Goal: Transaction & Acquisition: Purchase product/service

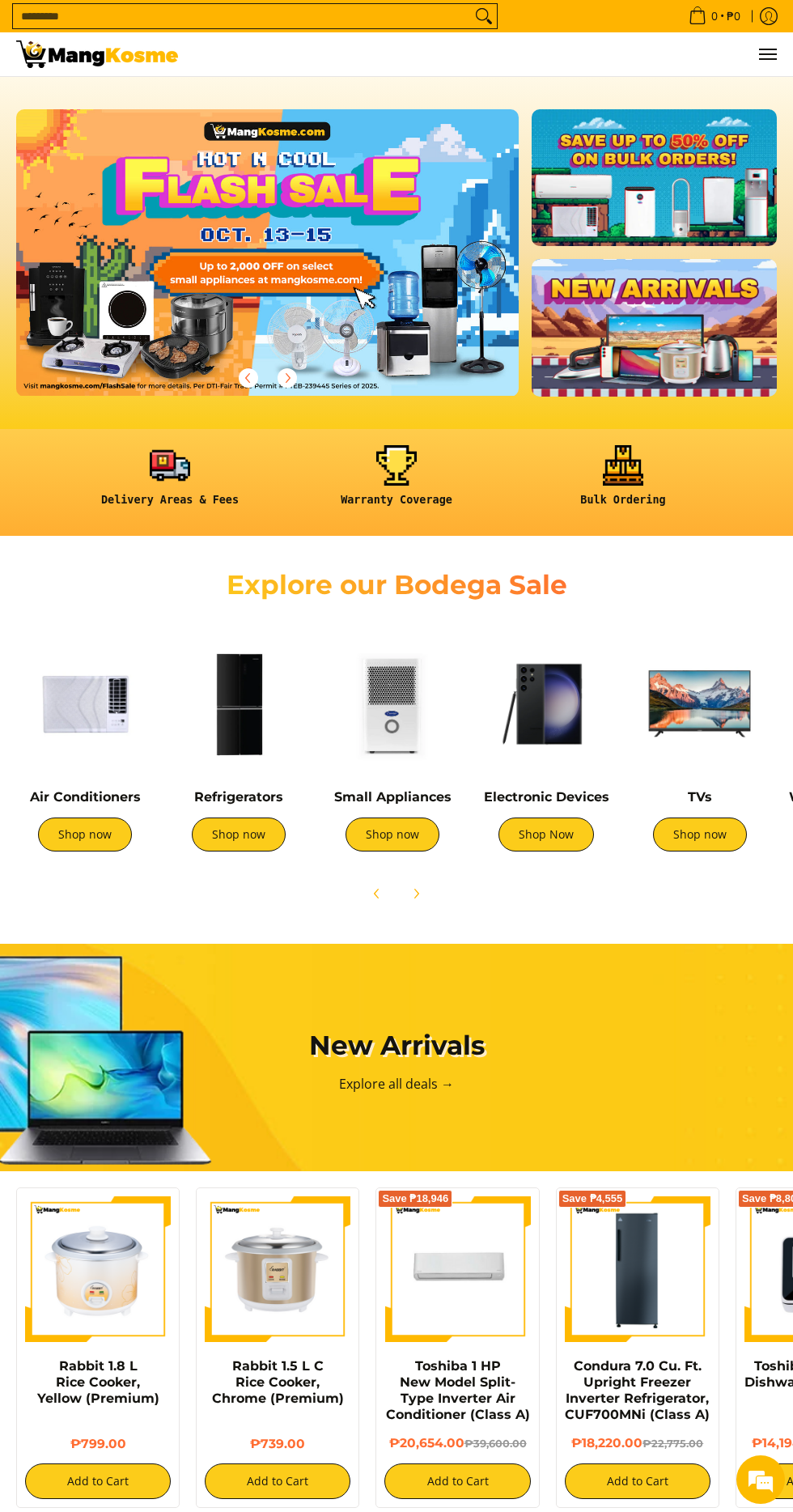
scroll to position [0, 481]
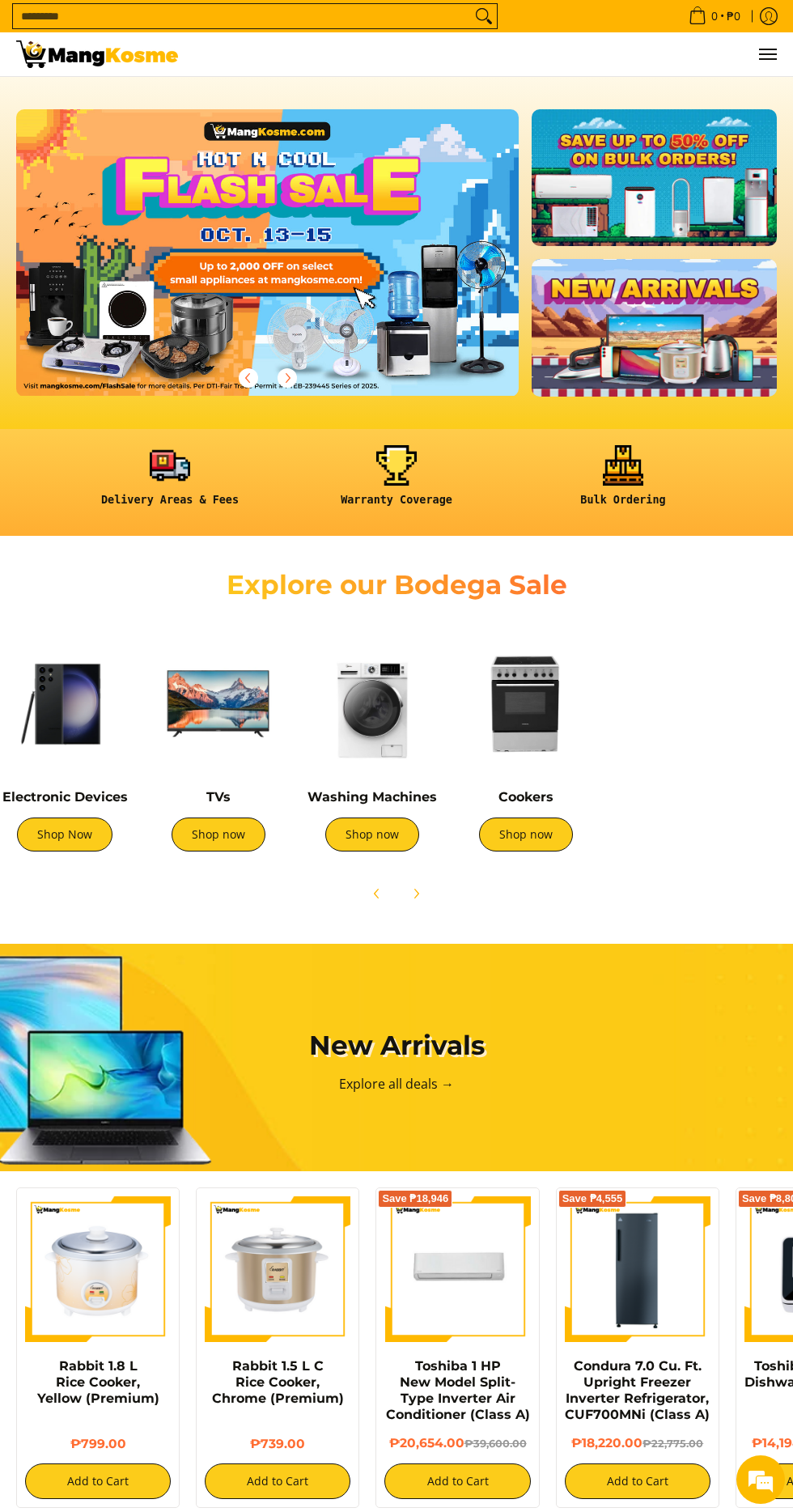
click at [376, 839] on link "Shop now" at bounding box center [372, 835] width 93 height 34
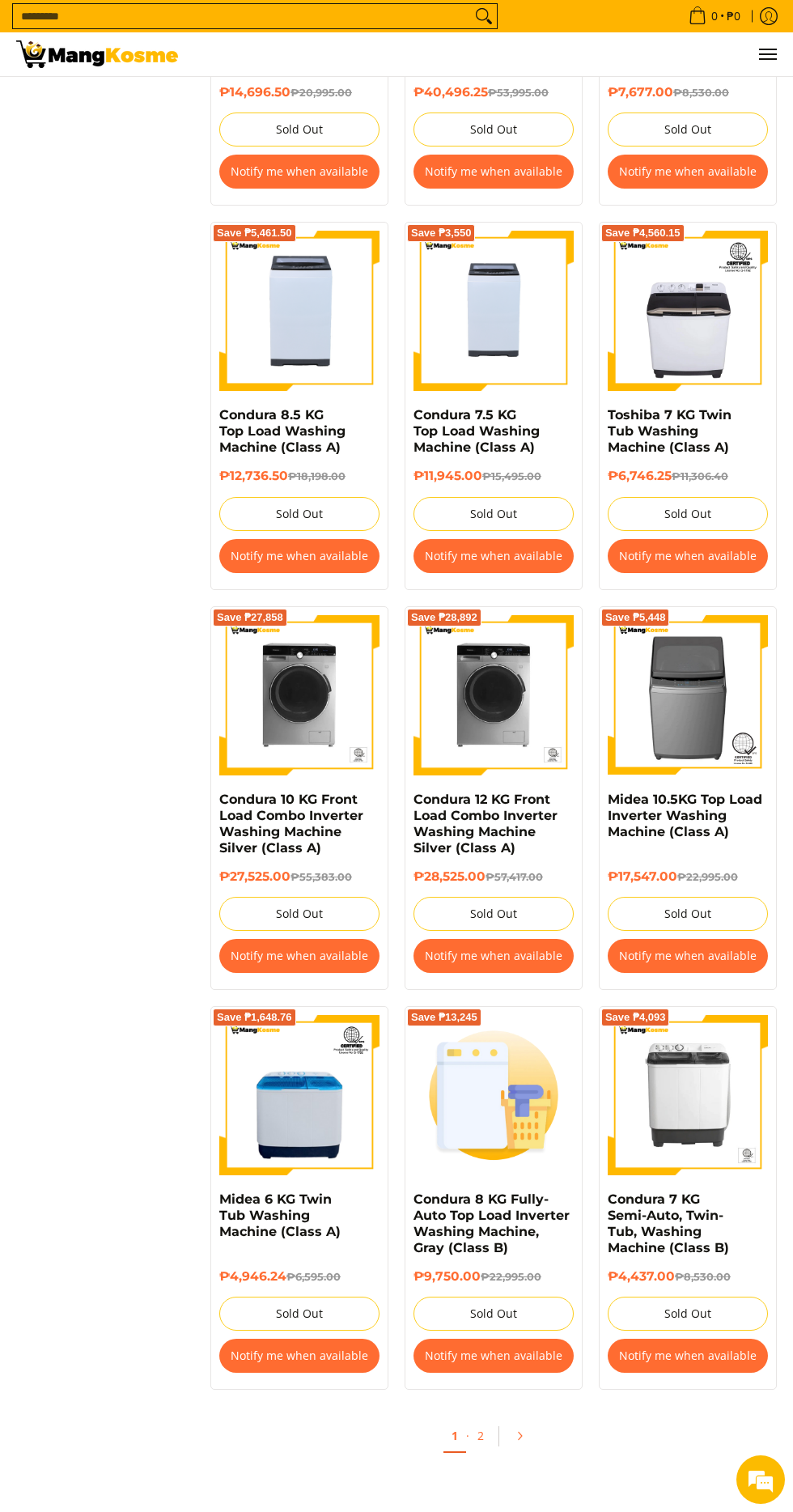
scroll to position [2079, 0]
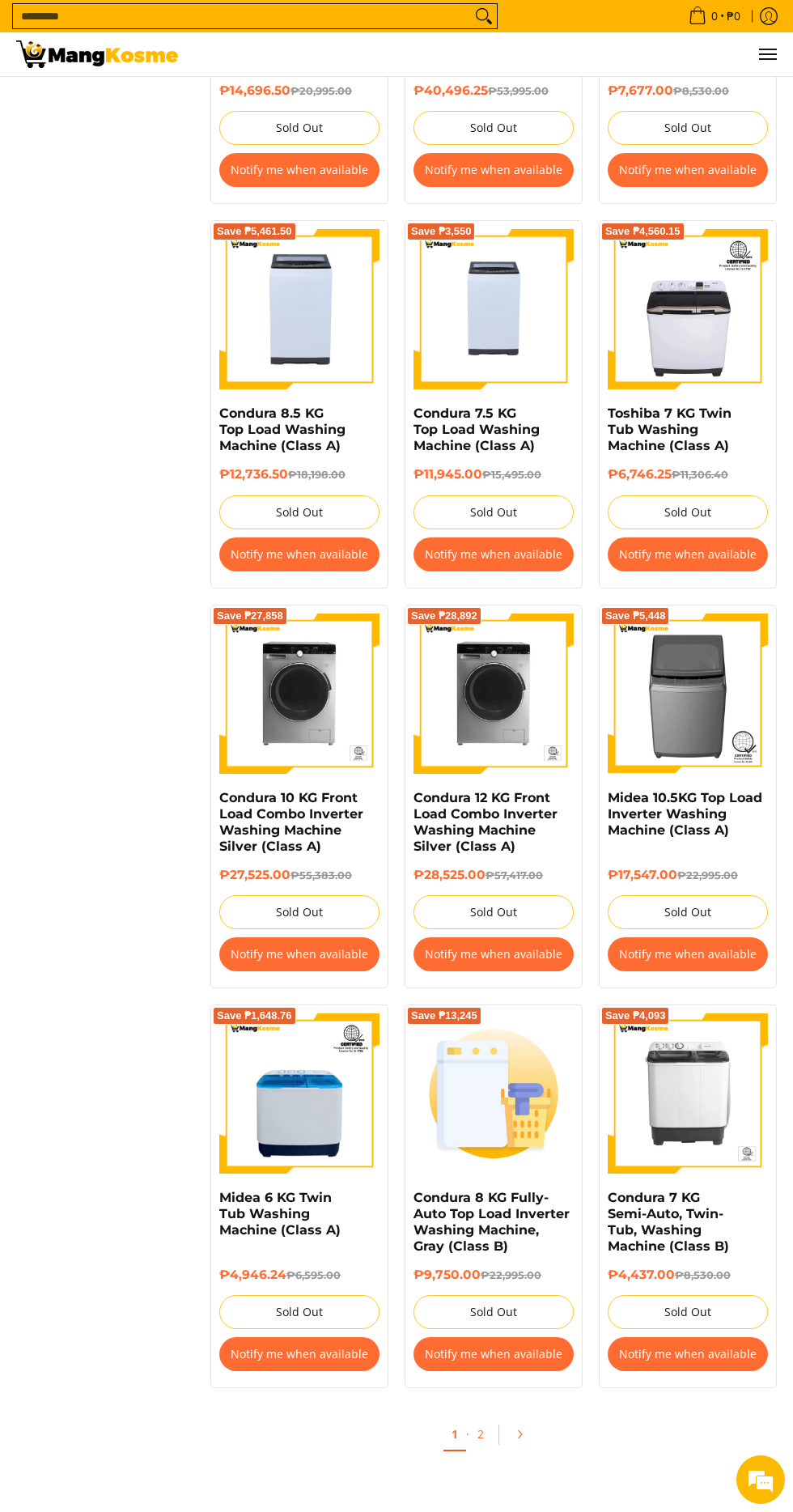
click at [330, 1092] on img at bounding box center [299, 1094] width 160 height 161
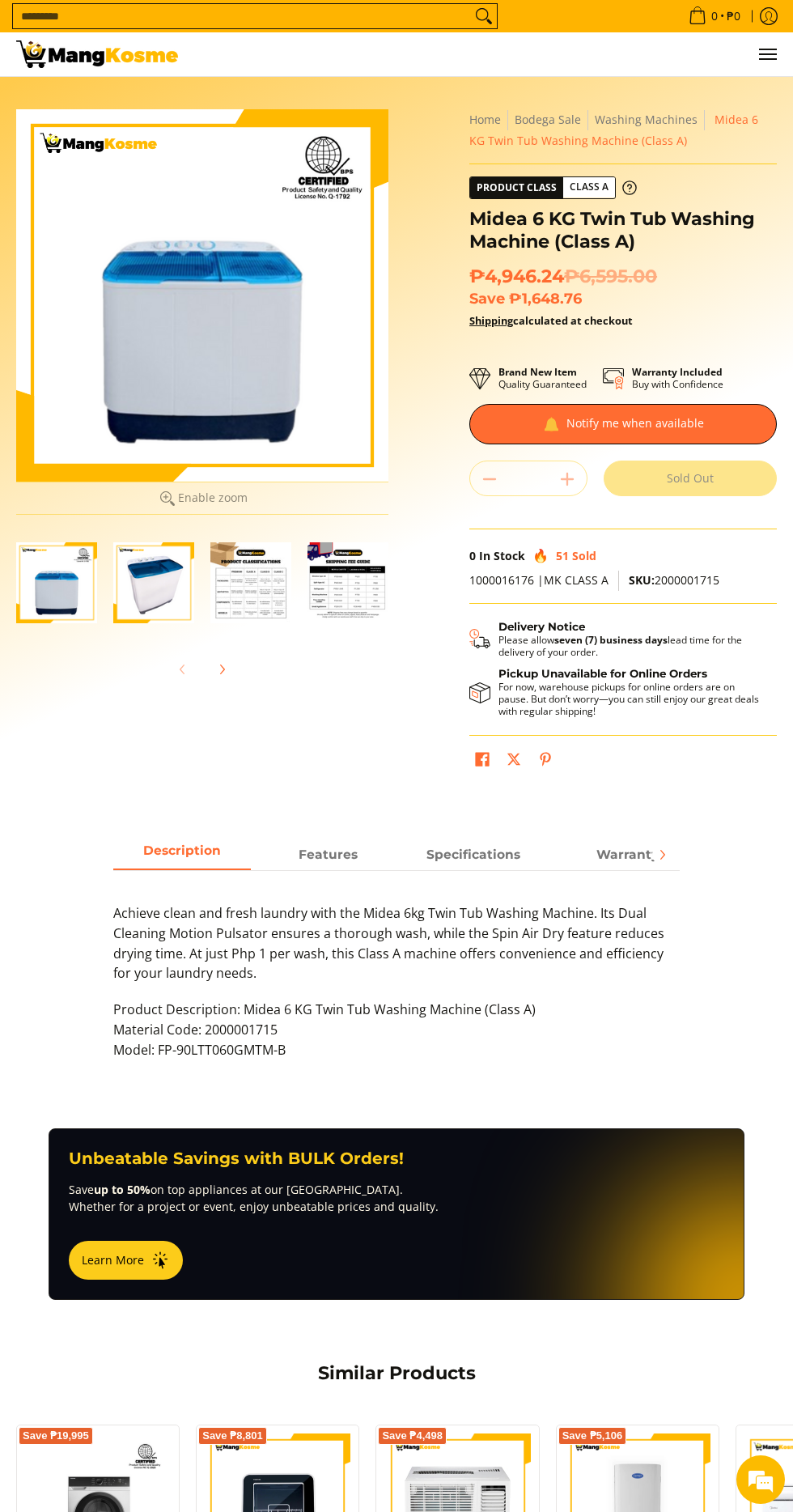
click at [256, 390] on div at bounding box center [202, 296] width 372 height 372
click at [127, 585] on img "Midea 6 KG Twin Tub Washing Machine (Class A)-2" at bounding box center [154, 583] width 81 height 81
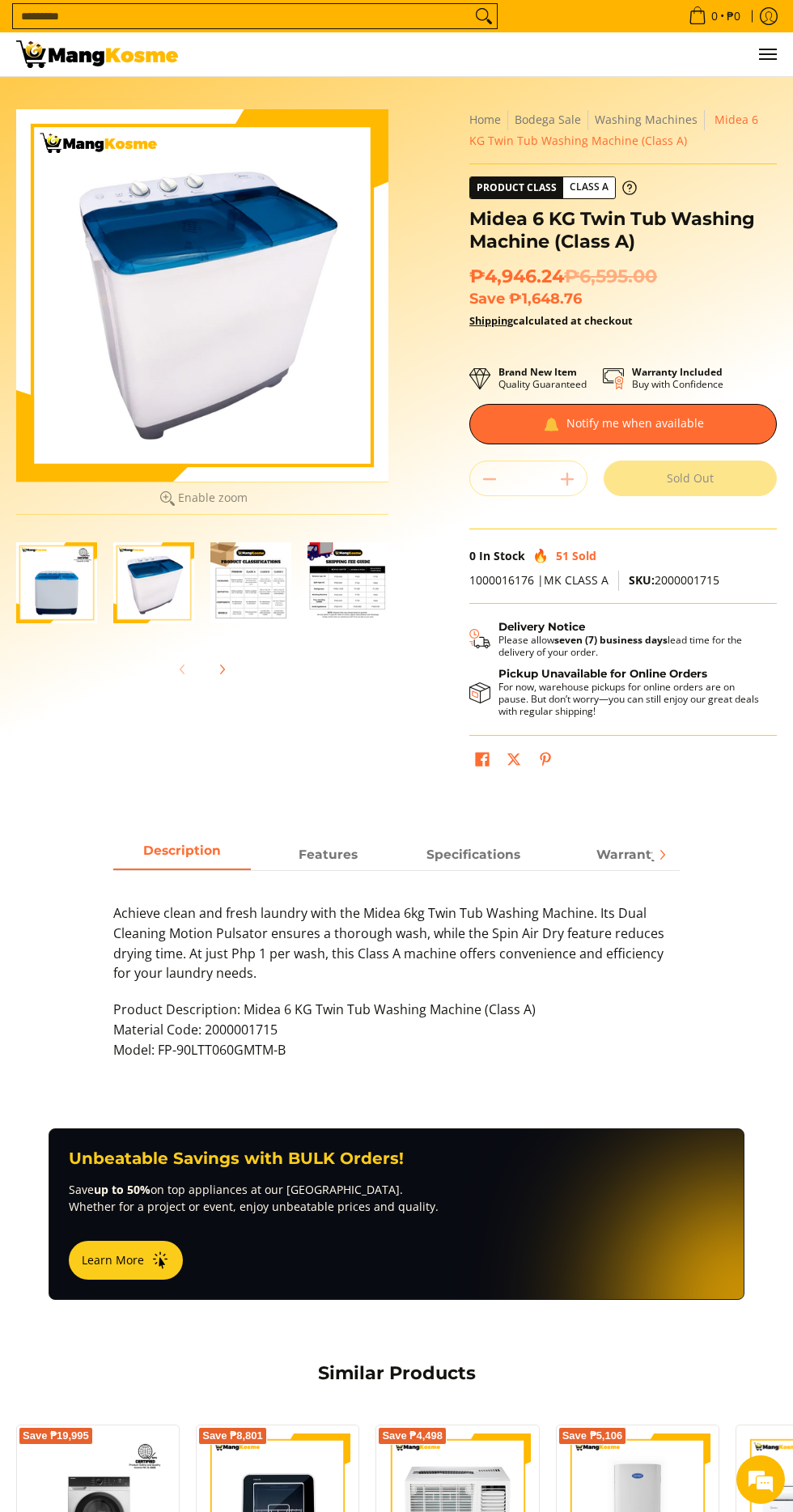
click at [255, 592] on img "Midea 6 KG Twin Tub Washing Machine (Class A)-3" at bounding box center [251, 583] width 81 height 81
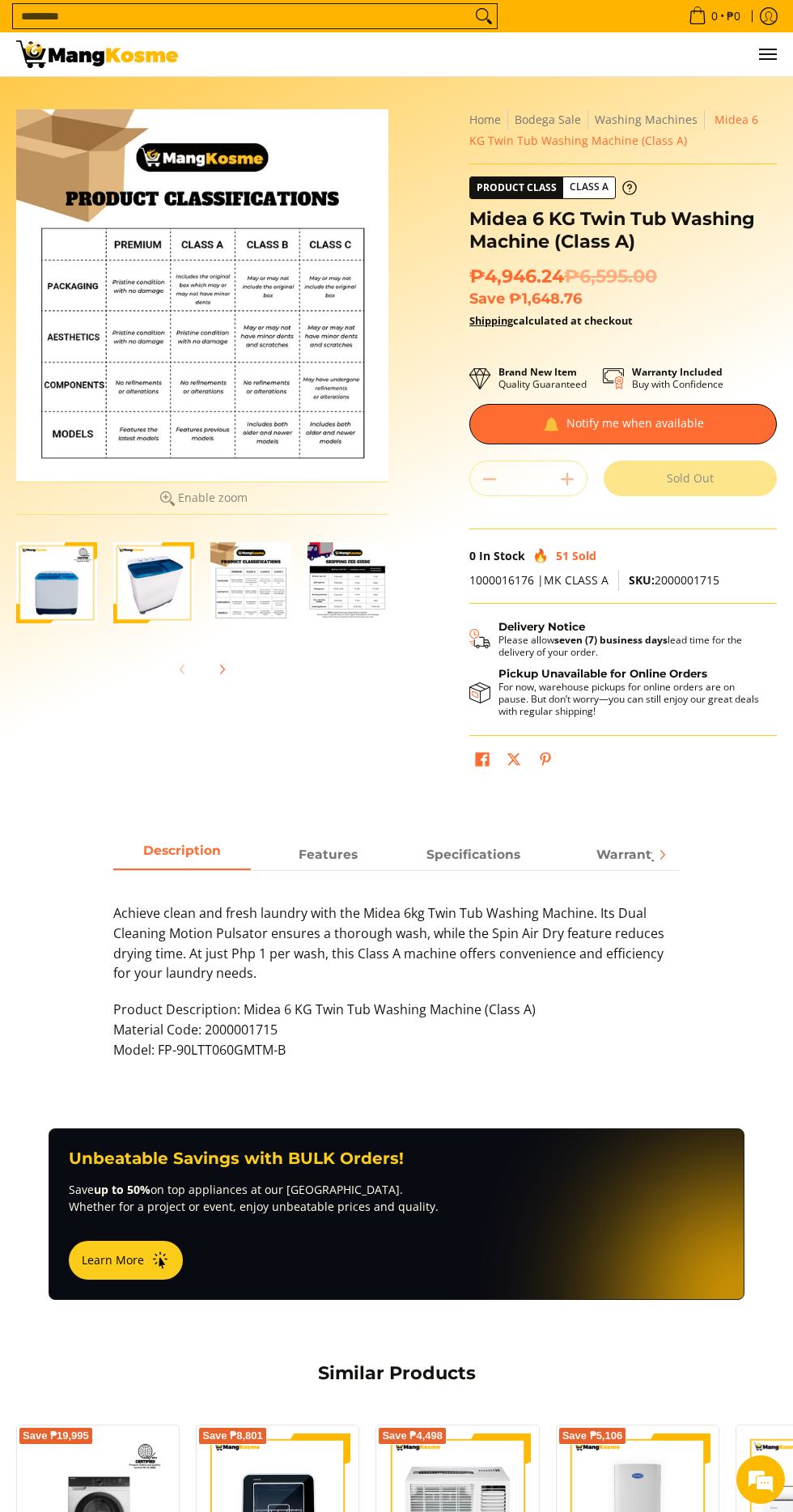
click at [329, 575] on img "Midea 6 KG Twin Tub Washing Machine (Class A)-4" at bounding box center [348, 583] width 81 height 81
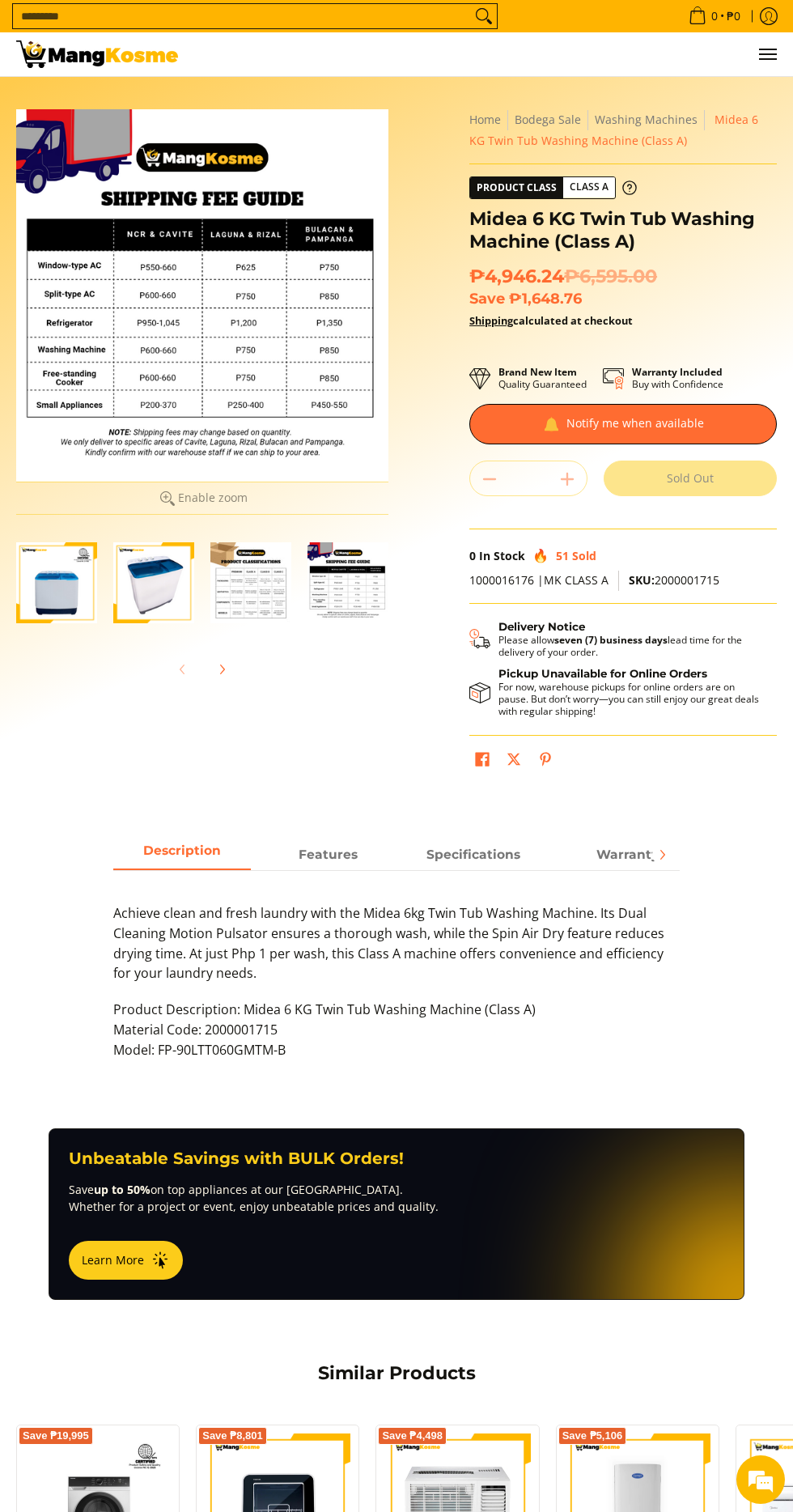
click at [256, 586] on img "Midea 6 KG Twin Tub Washing Machine (Class A)-3" at bounding box center [251, 583] width 81 height 81
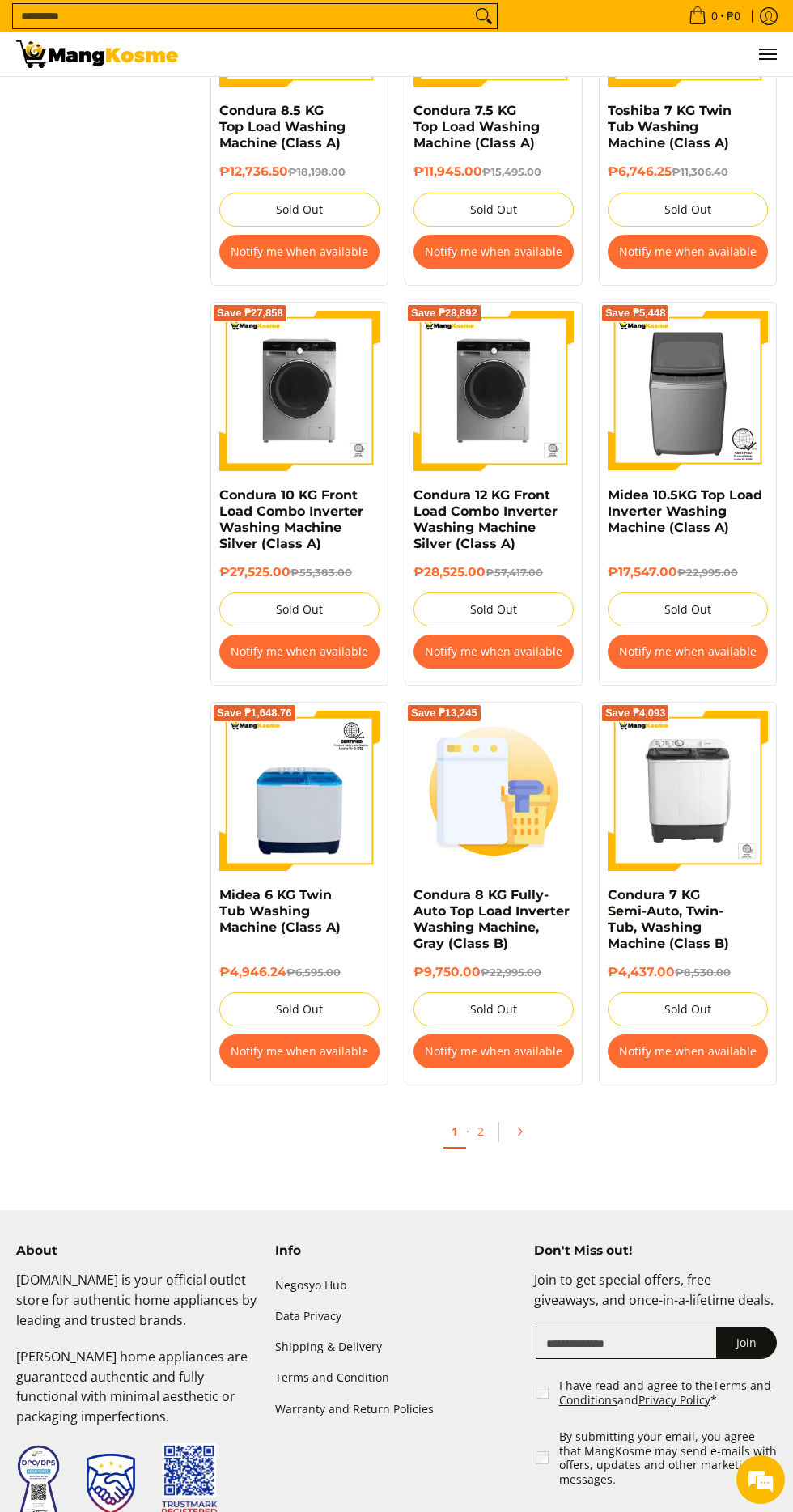
click at [714, 821] on img at bounding box center [688, 791] width 160 height 161
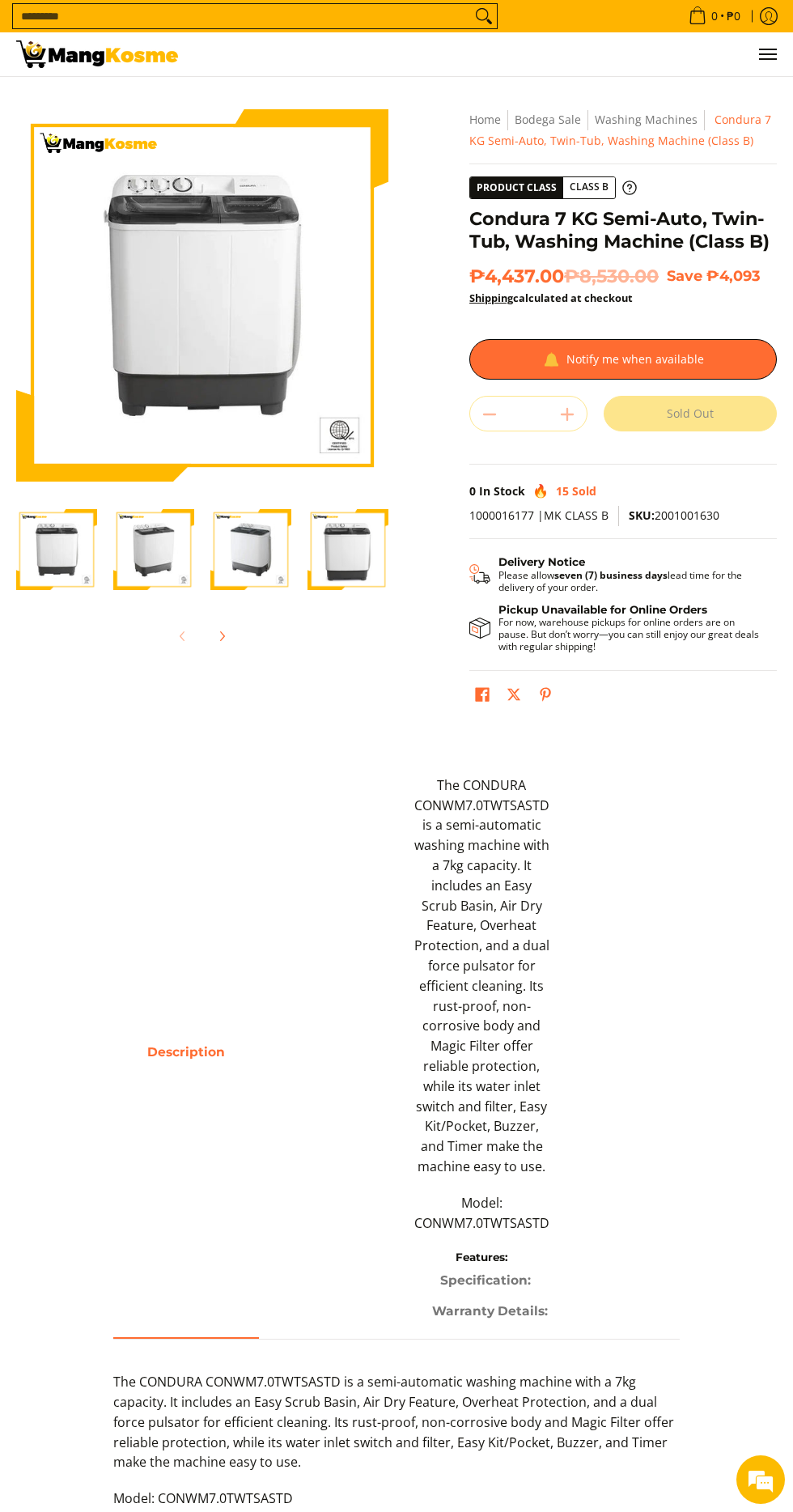
click at [70, 528] on img "condura-semi-automatic-7-kilos-twin-tub-washing-machine-front-view-mang-kosme" at bounding box center [57, 550] width 81 height 81
click at [292, 328] on img at bounding box center [202, 296] width 372 height 372
click at [153, 542] on img "condura-semi-automatic-7-kilos-twin-tub-washing-machine-right-side-view-mang-ko…" at bounding box center [154, 550] width 81 height 81
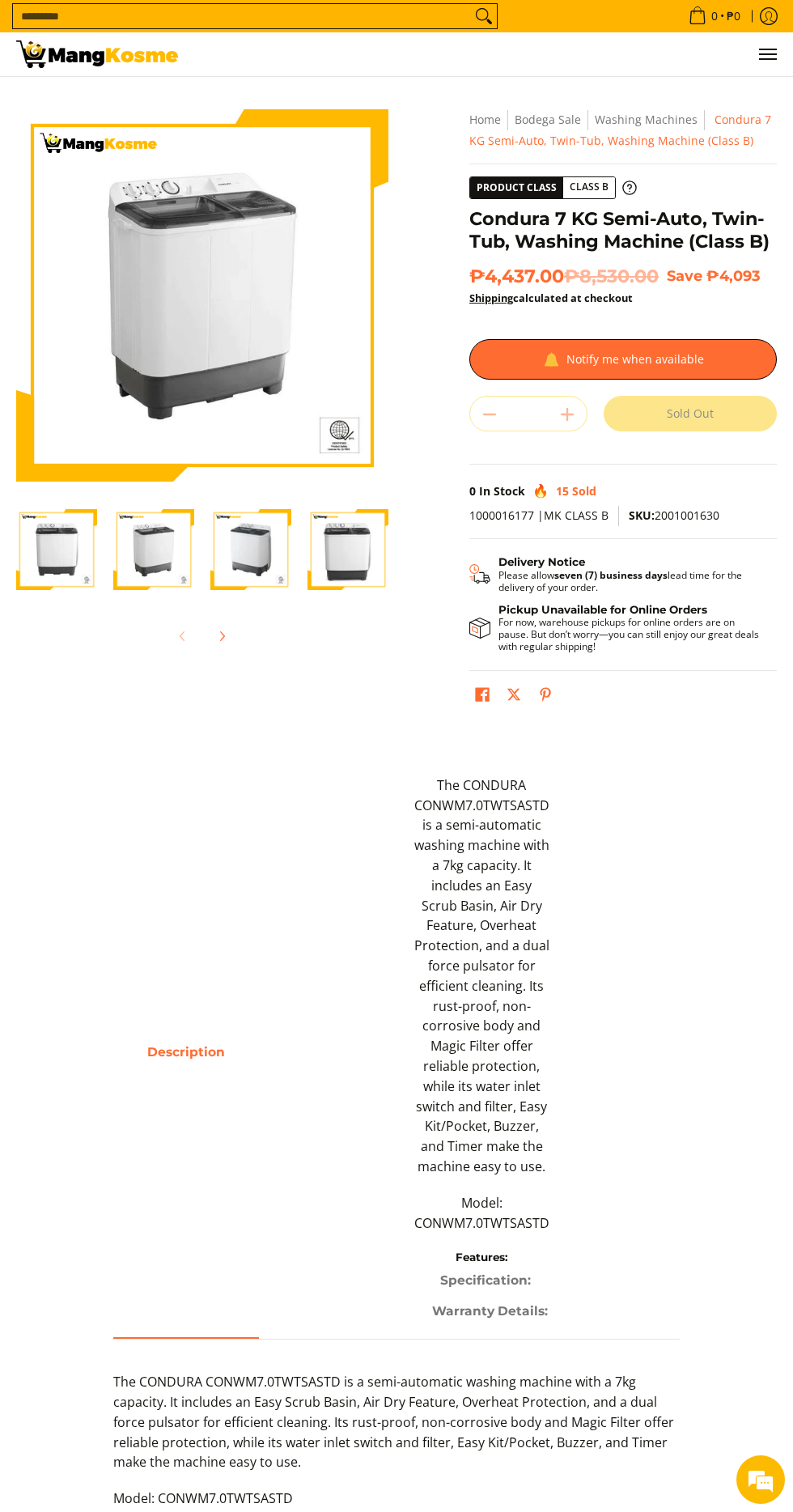
click at [272, 558] on img "condura-semi-automatic-7-kilos-twin-tub-washing-machine-left-side-view-mang-kos…" at bounding box center [251, 550] width 81 height 81
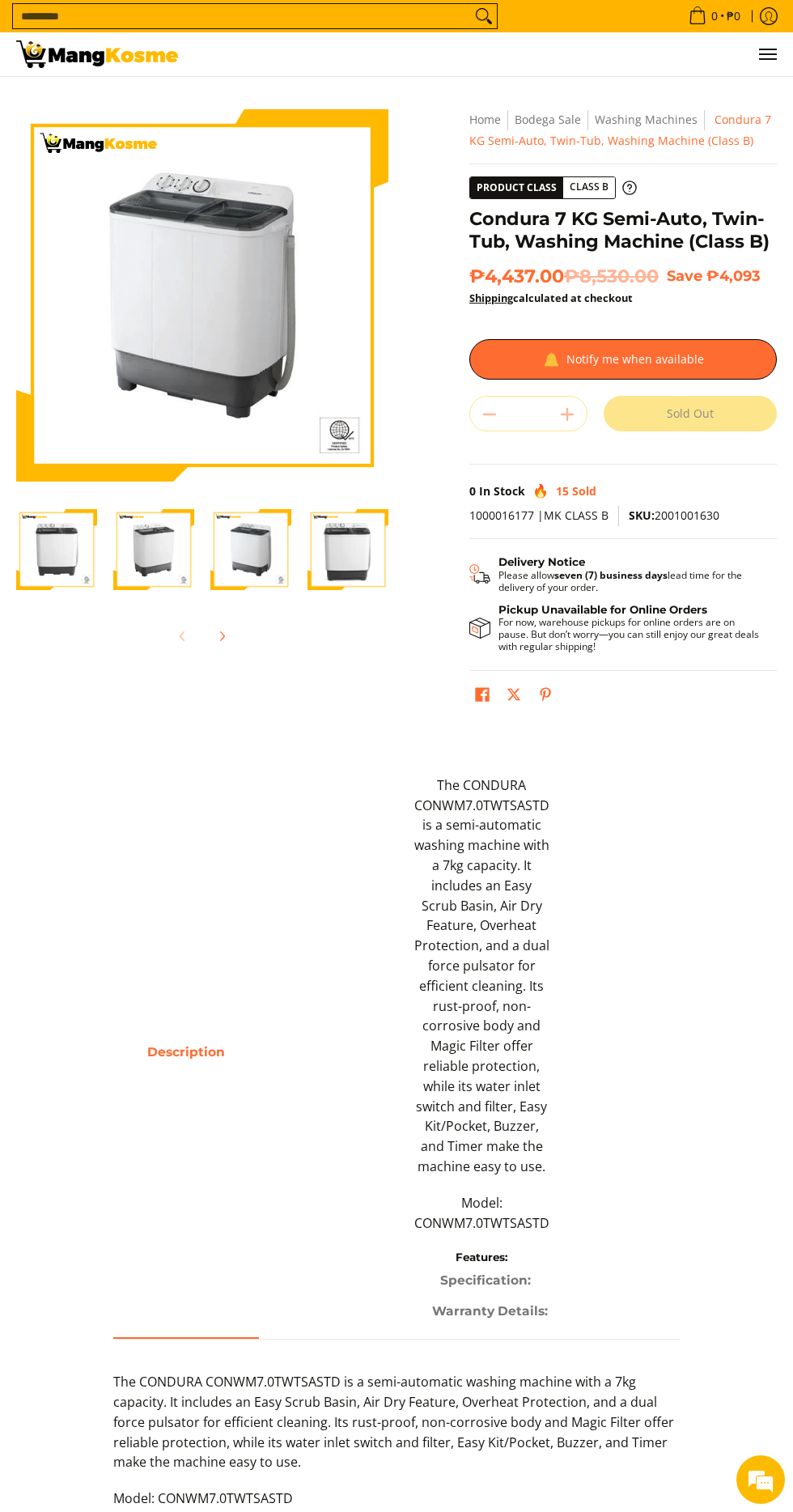
click at [331, 547] on img "condura-semi-automatic-7-kilos-twin-tub-washing-machine-without-icc-sticker-fro…" at bounding box center [348, 550] width 81 height 81
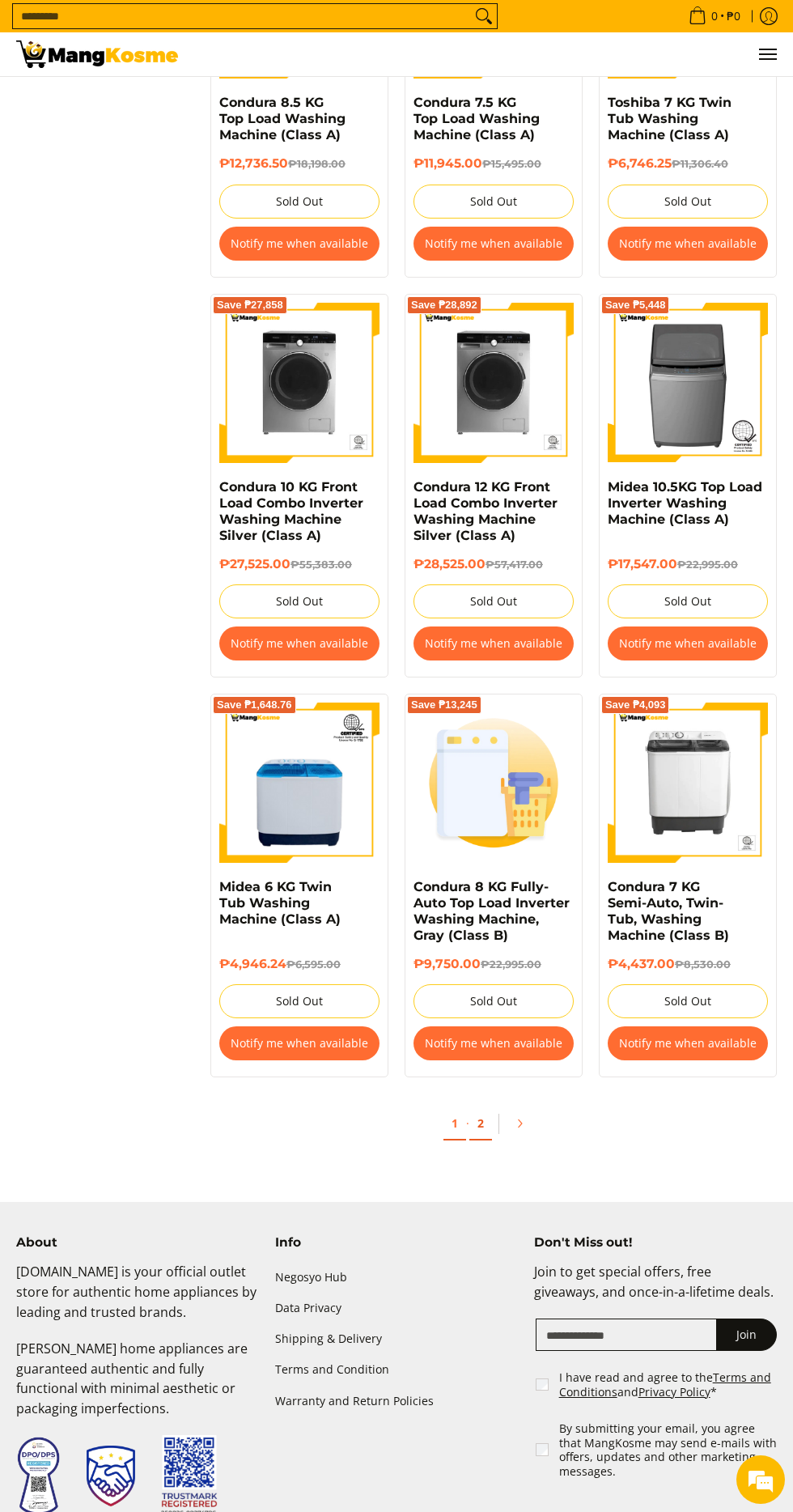
click at [480, 1118] on link "2" at bounding box center [481, 1124] width 23 height 33
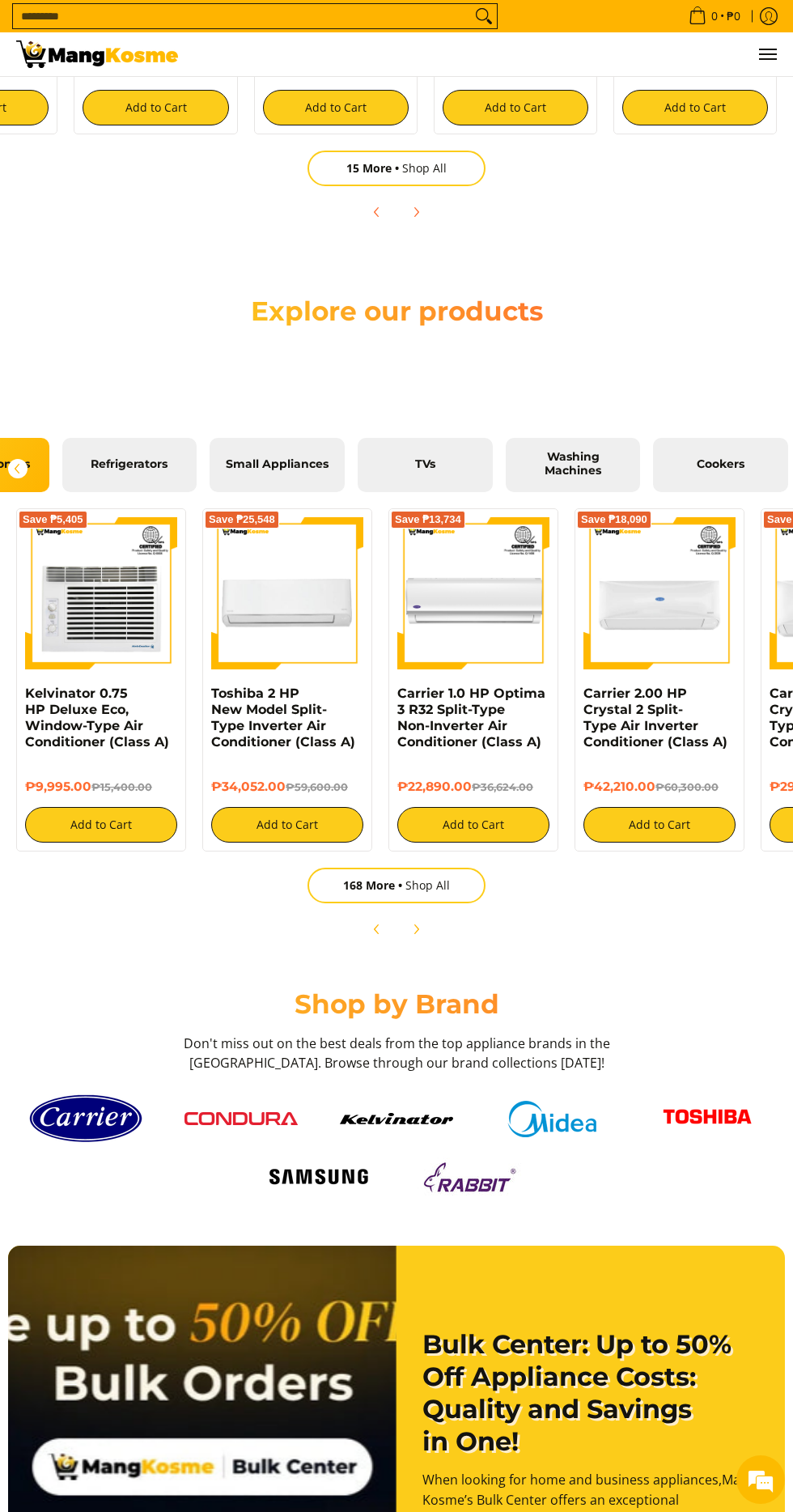
scroll to position [0, 113]
click at [292, 472] on span "Small Appliances" at bounding box center [265, 464] width 110 height 14
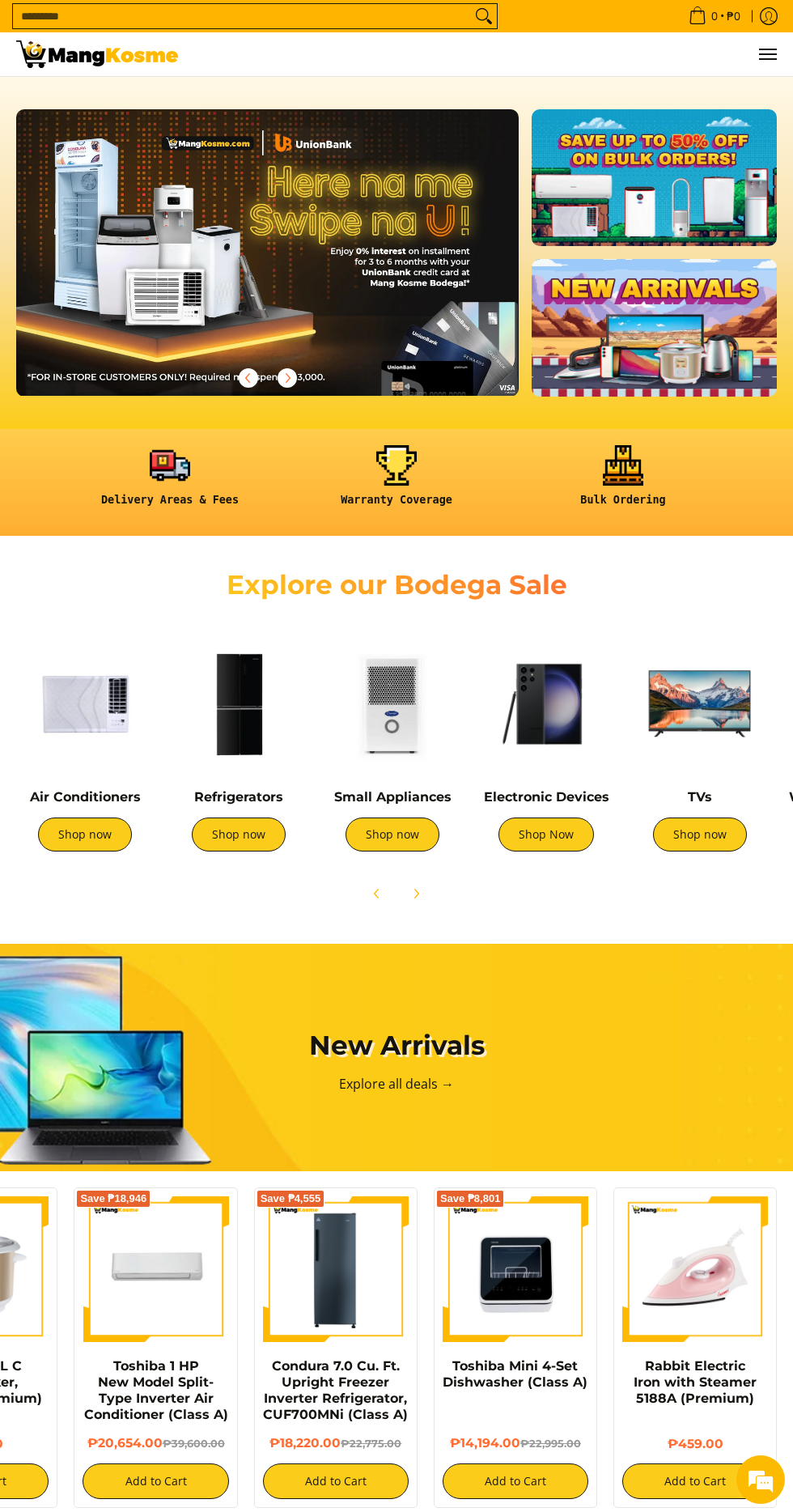
scroll to position [0, 1005]
click at [263, 20] on input "Search..." at bounding box center [242, 16] width 458 height 25
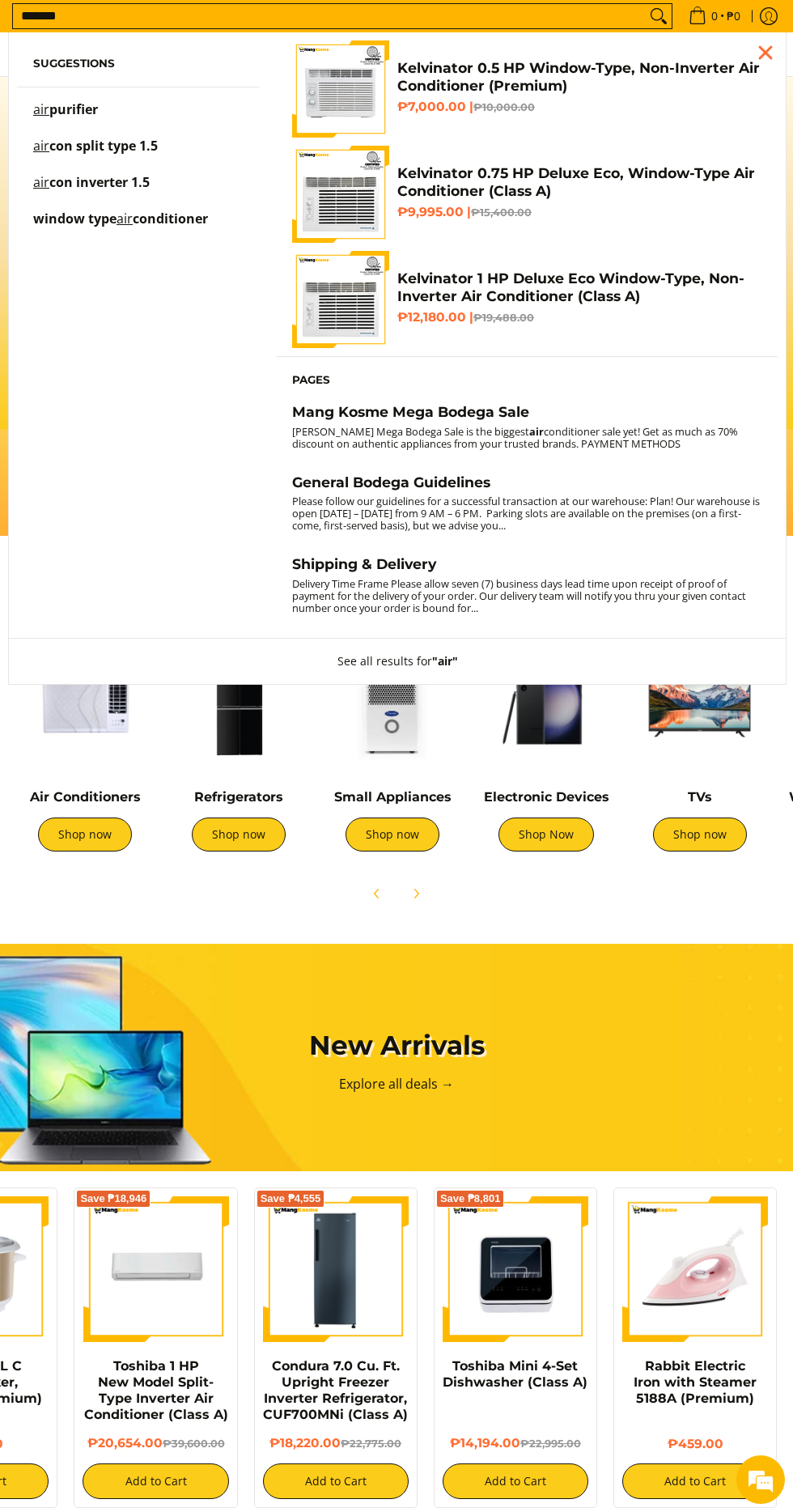
scroll to position [0, 1507]
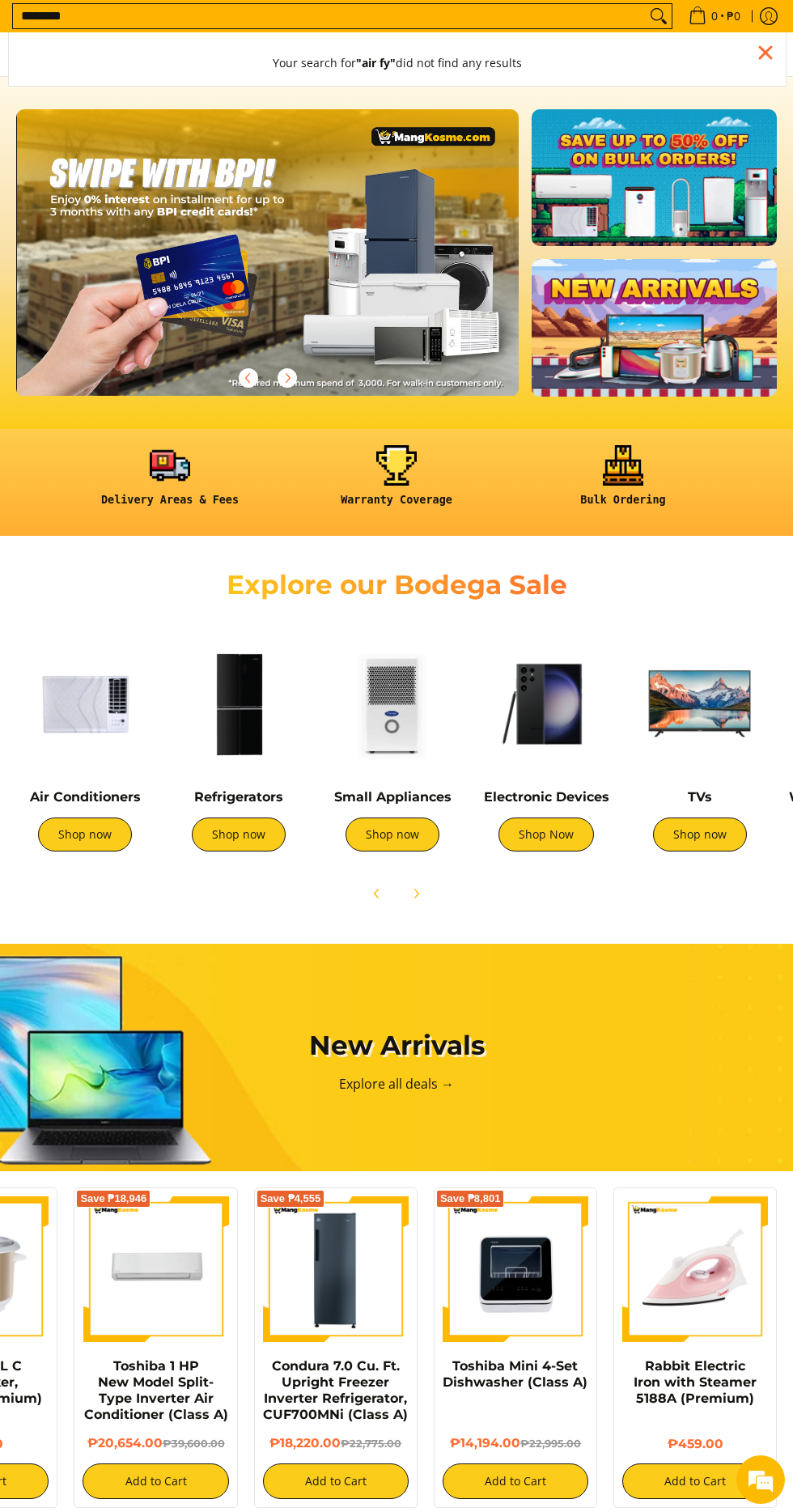
type input "********"
click at [646, 4] on button "Search" at bounding box center [658, 16] width 25 height 25
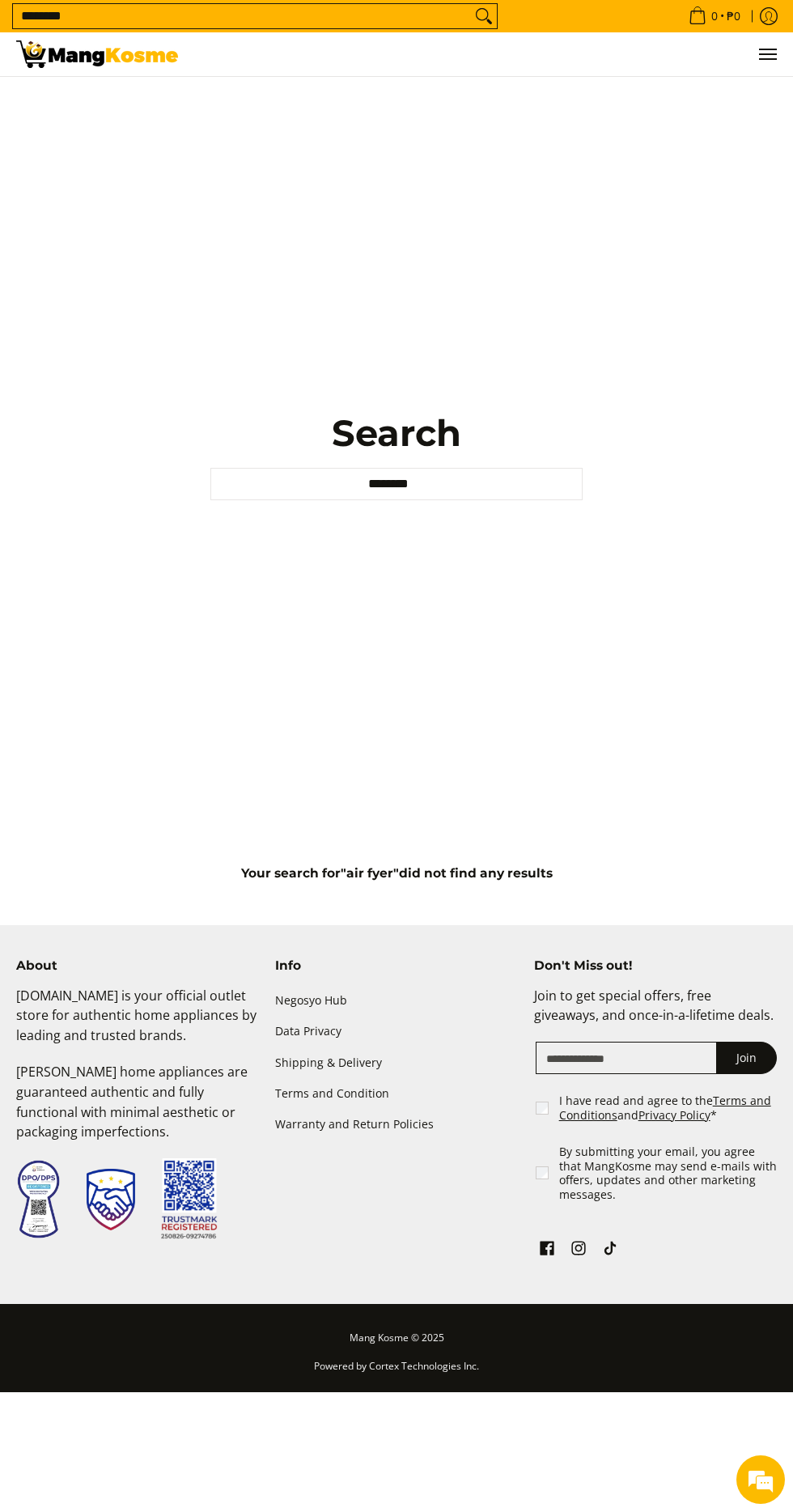
click at [510, 501] on input "********" at bounding box center [396, 484] width 372 height 32
click at [250, 507] on button "Your search for "air fyer" did not find any results" at bounding box center [396, 530] width 293 height 45
click at [256, 507] on button "Your search for "air fy" did not find any results" at bounding box center [396, 530] width 281 height 45
type input "*****"
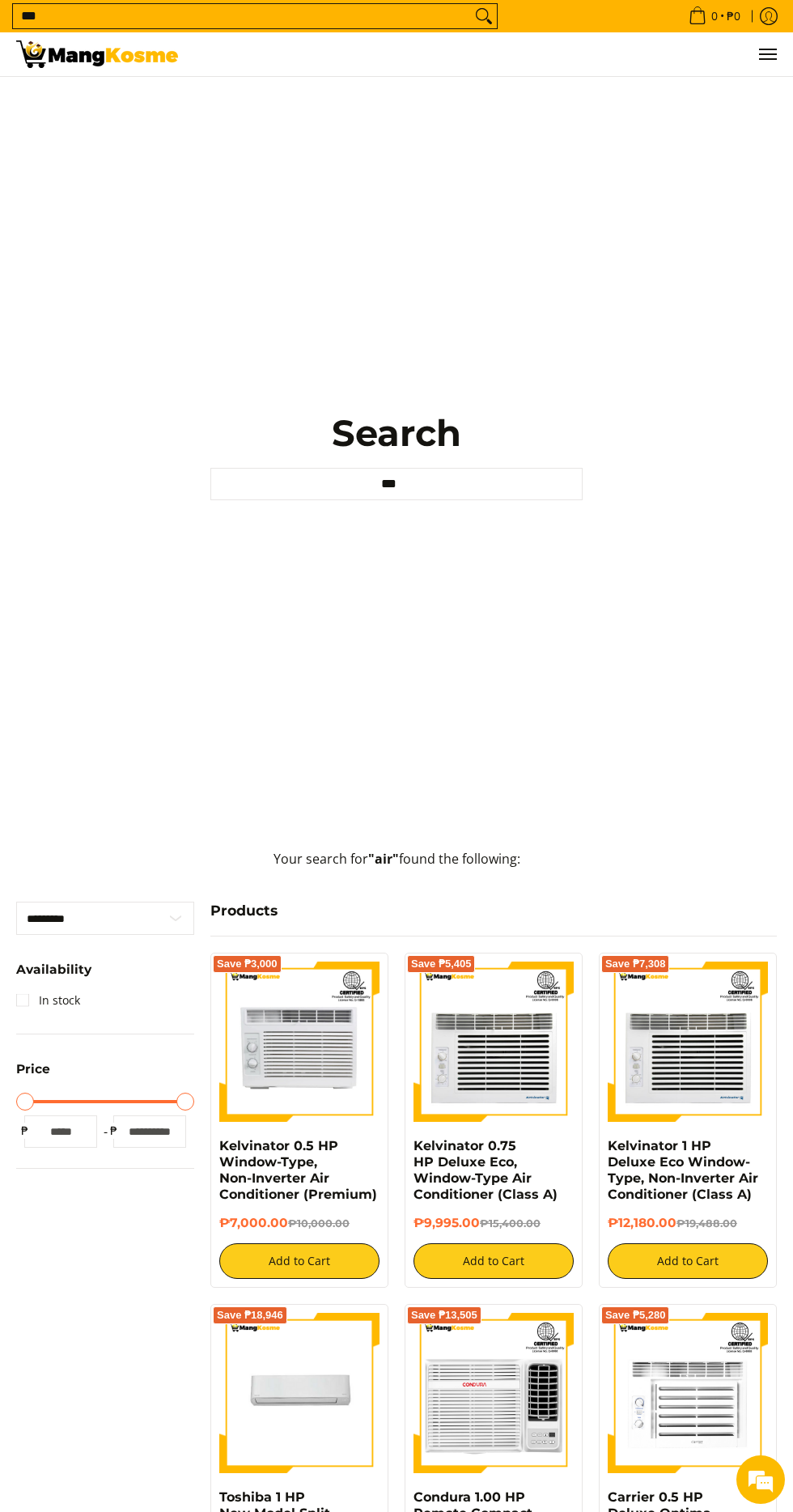
click at [443, 501] on input "***" at bounding box center [396, 484] width 372 height 32
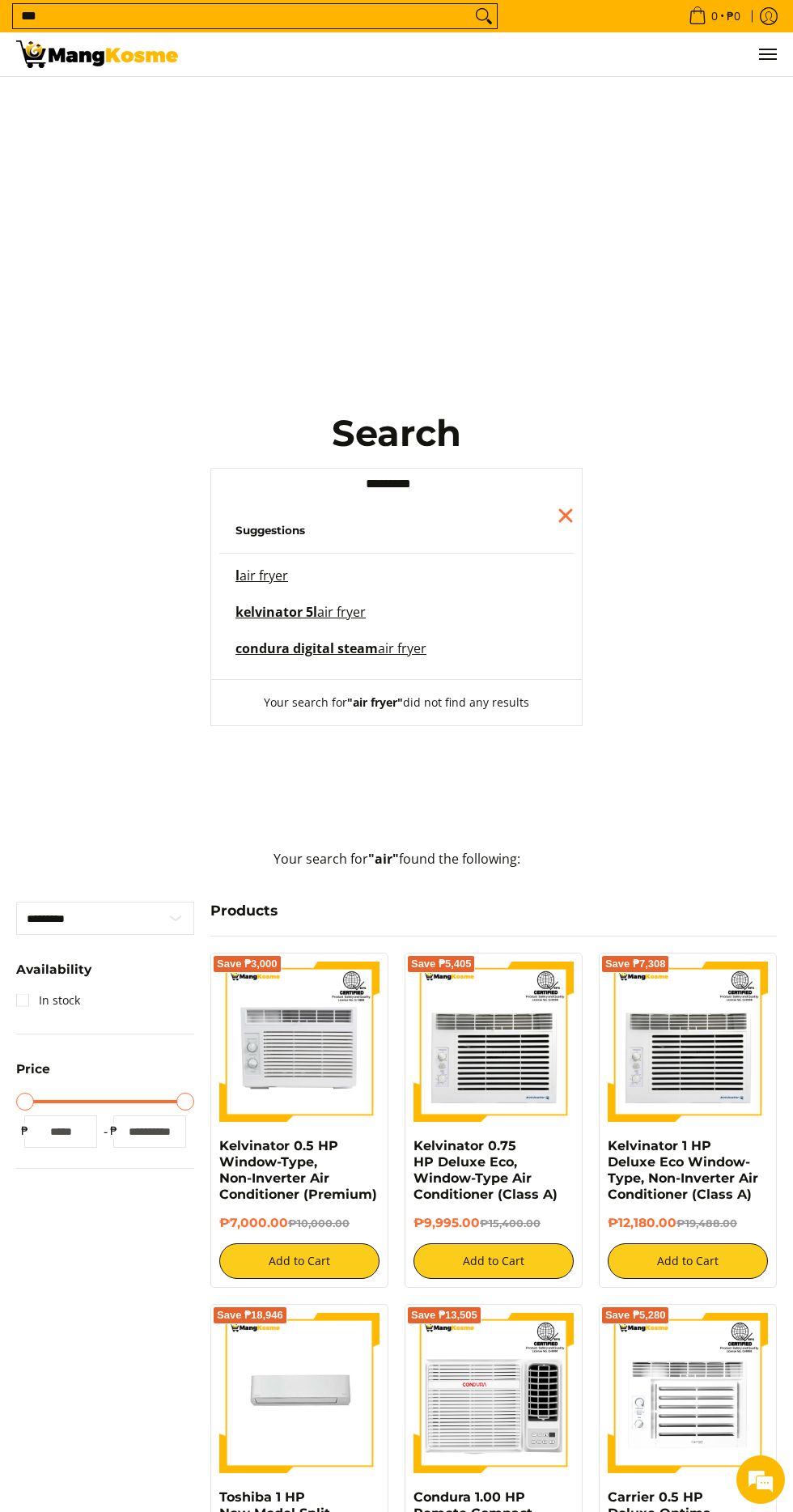
type input "*********"
click at [247, 680] on button "Your search for "air fryer" did not find any results" at bounding box center [396, 703] width 297 height 45
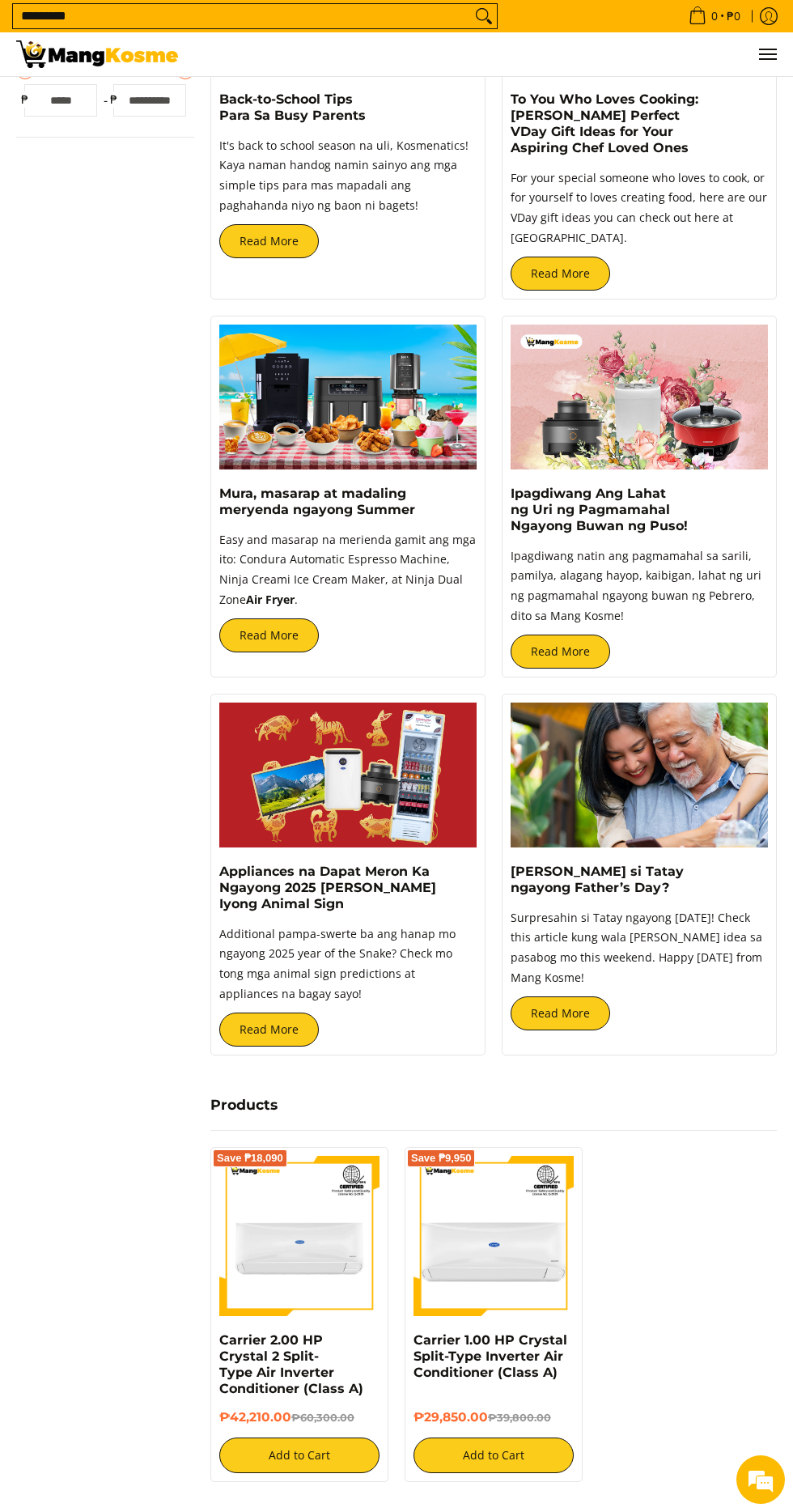
scroll to position [1426, 0]
